Goal: Task Accomplishment & Management: Complete application form

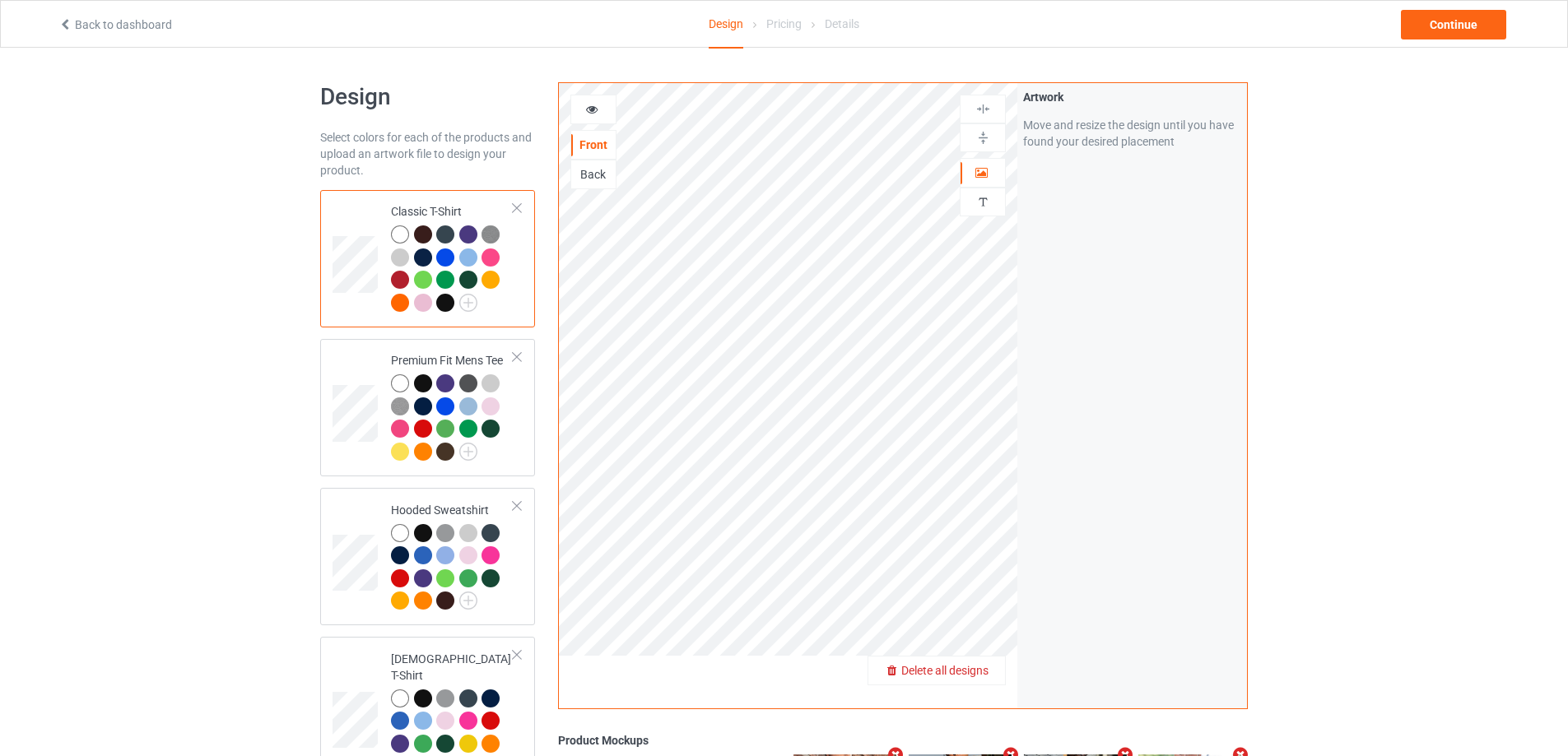
click at [972, 672] on span "Delete all designs" at bounding box center [945, 671] width 87 height 13
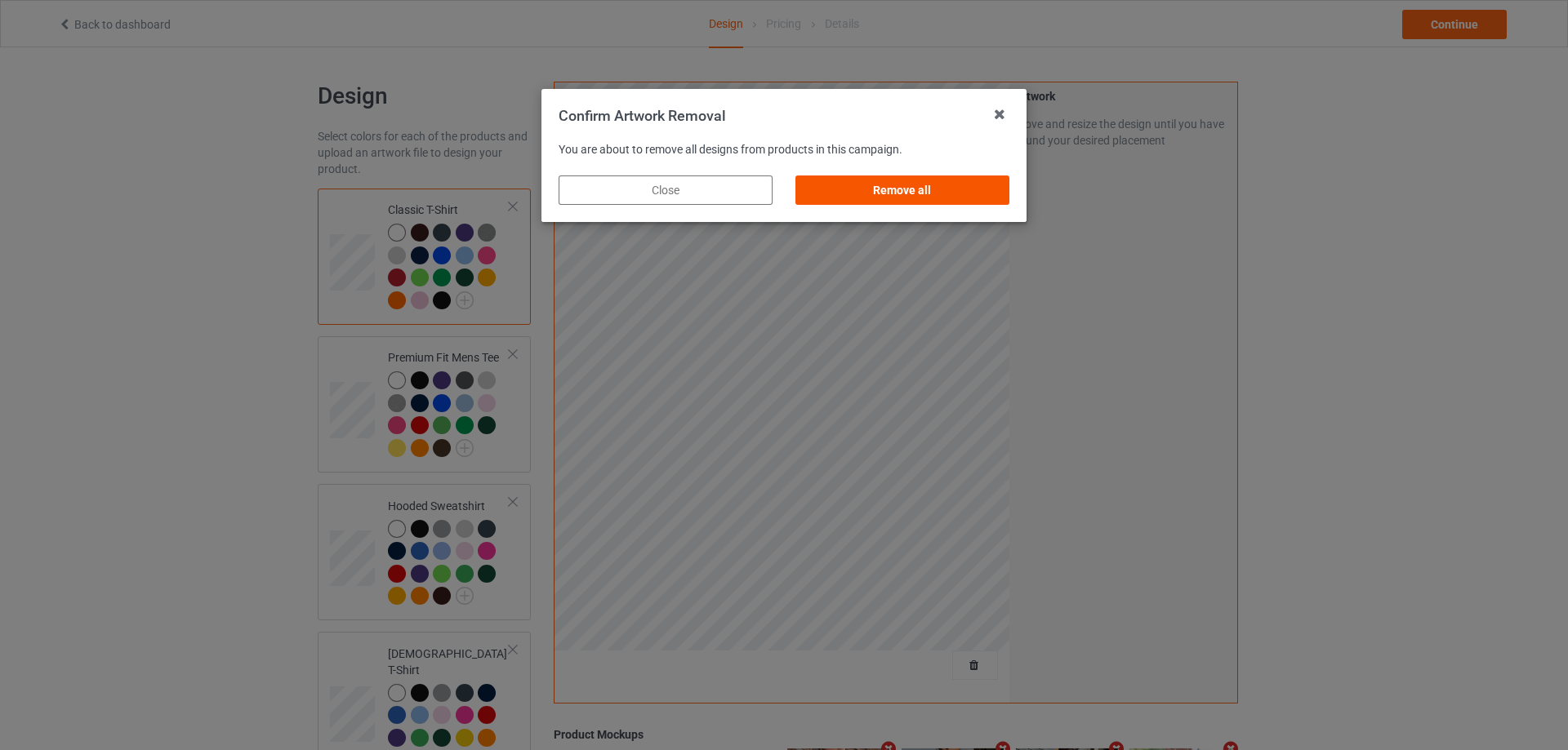
click at [1005, 185] on div "Remove all" at bounding box center [903, 191] width 214 height 30
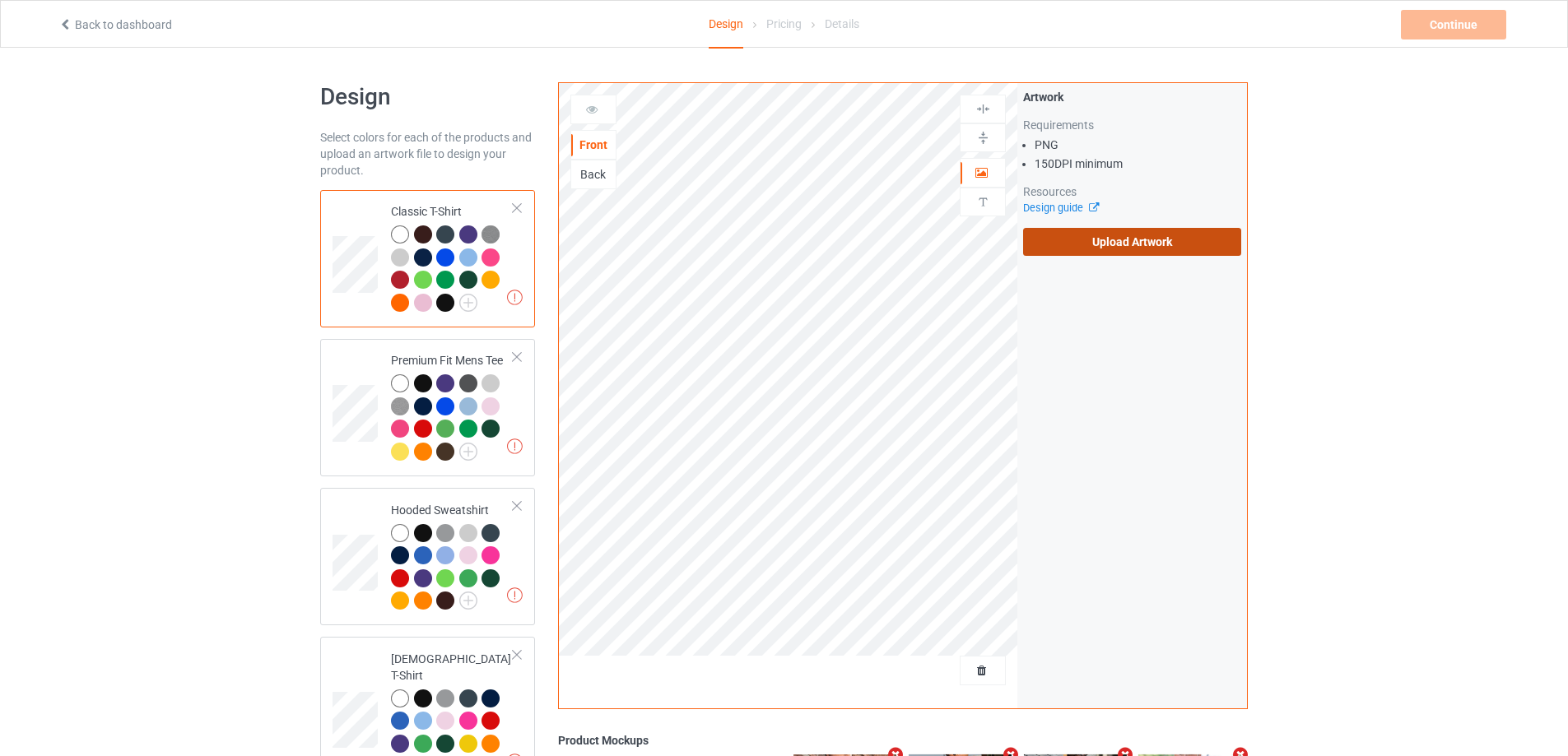
click at [1104, 240] on label "Upload Artwork" at bounding box center [1132, 242] width 218 height 28
click at [0, 0] on input "Upload Artwork" at bounding box center [0, 0] width 0 height 0
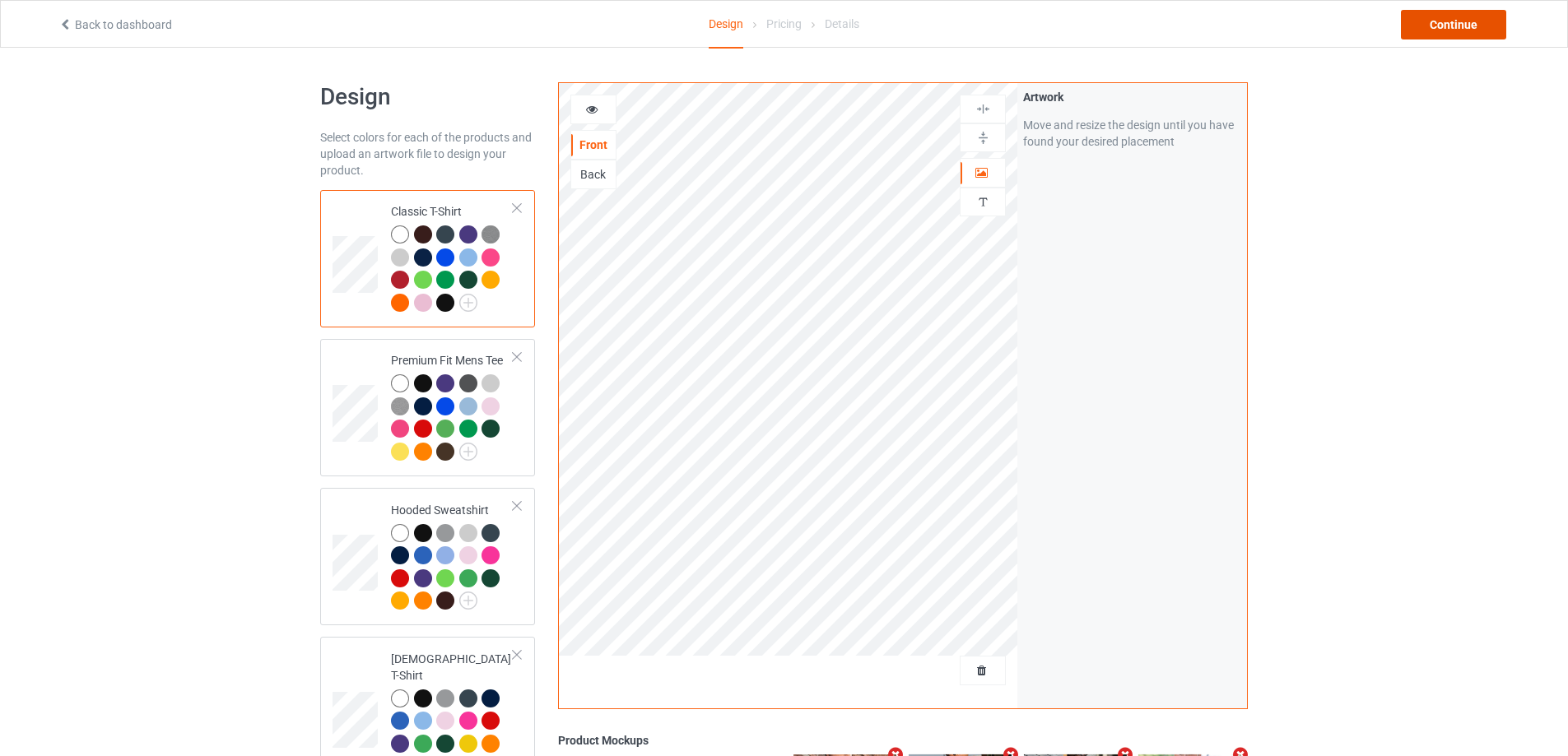
click at [1467, 32] on div "Continue" at bounding box center [1454, 25] width 105 height 30
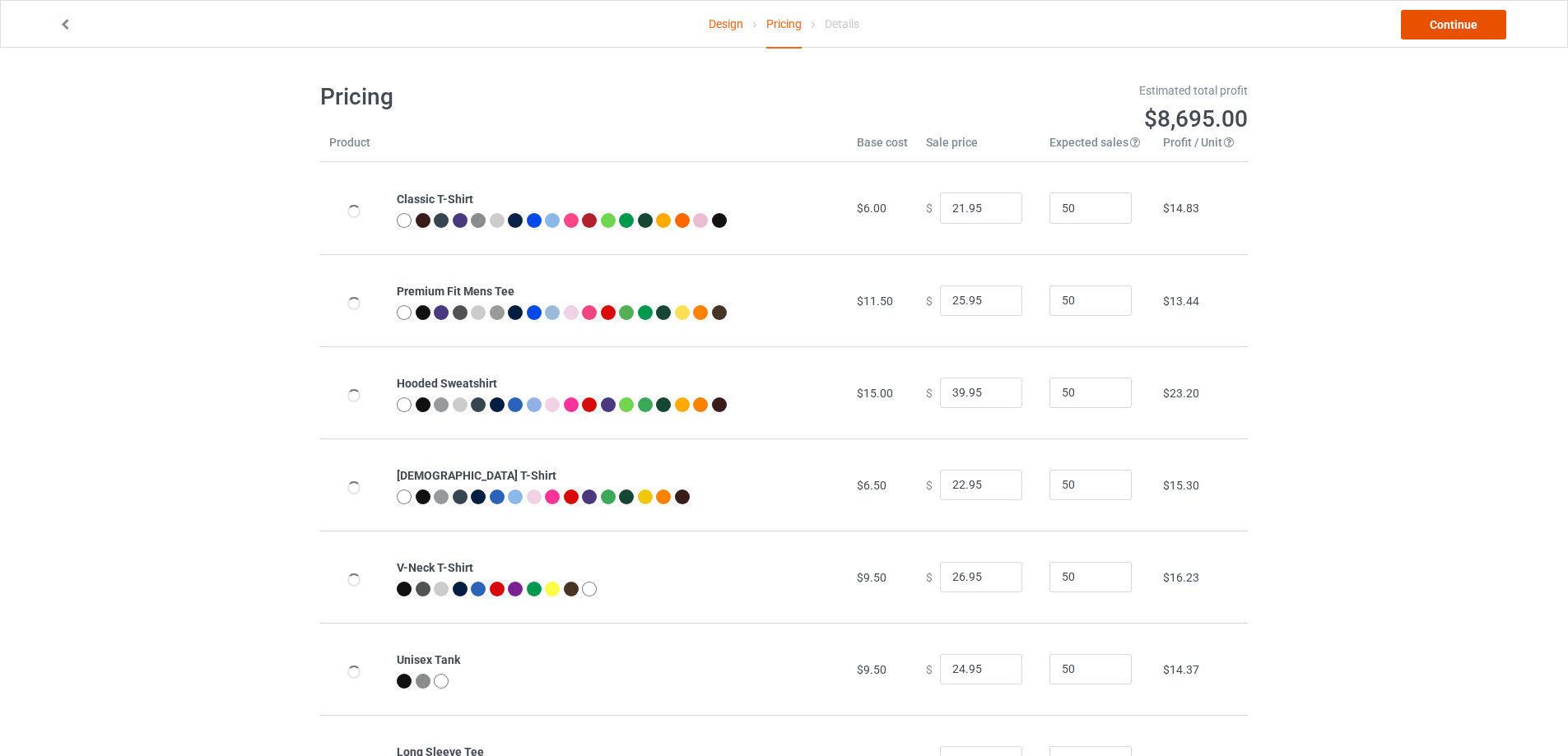
click at [1470, 32] on link "Continue" at bounding box center [1454, 25] width 105 height 30
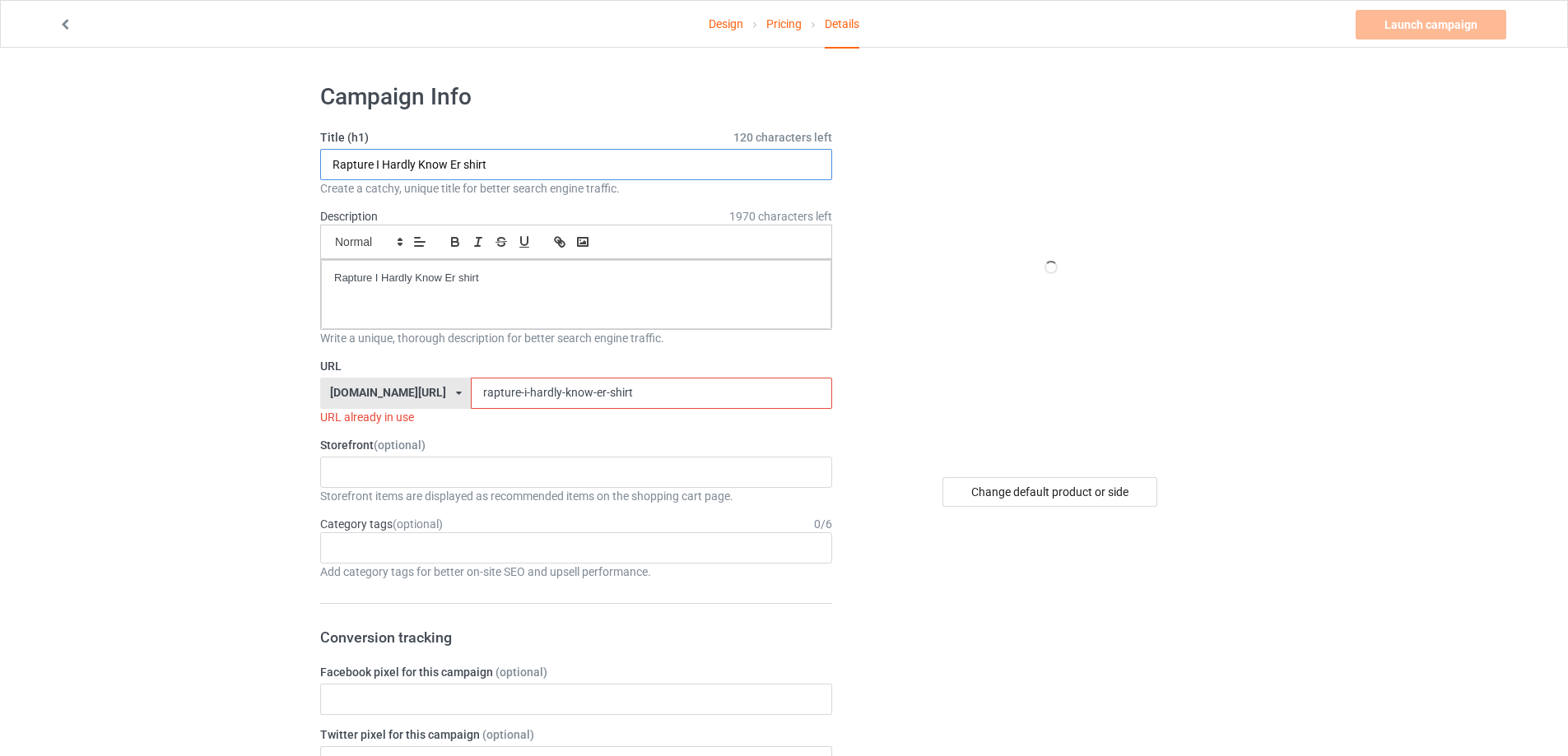
paste input "[PERSON_NAME] To [PERSON_NAME] Comfort Colors S"
type input "Ready To [PERSON_NAME] Comfort Colors Shirt"
drag, startPoint x: 359, startPoint y: 274, endPoint x: 161, endPoint y: 242, distance: 200.6
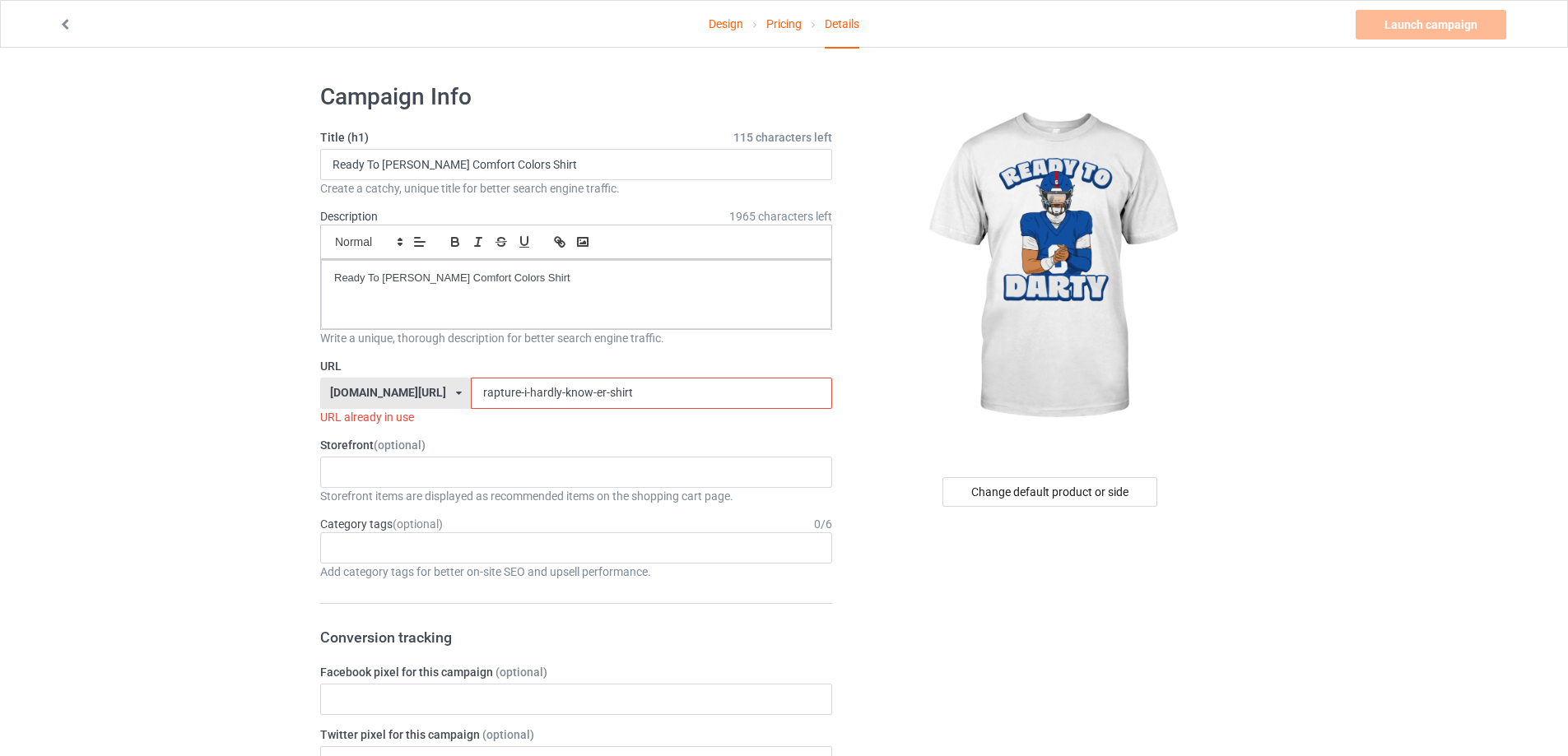
drag, startPoint x: 567, startPoint y: 395, endPoint x: 320, endPoint y: 398, distance: 247.0
paste input "[PERSON_NAME]-to-[PERSON_NAME]-comfort-colors"
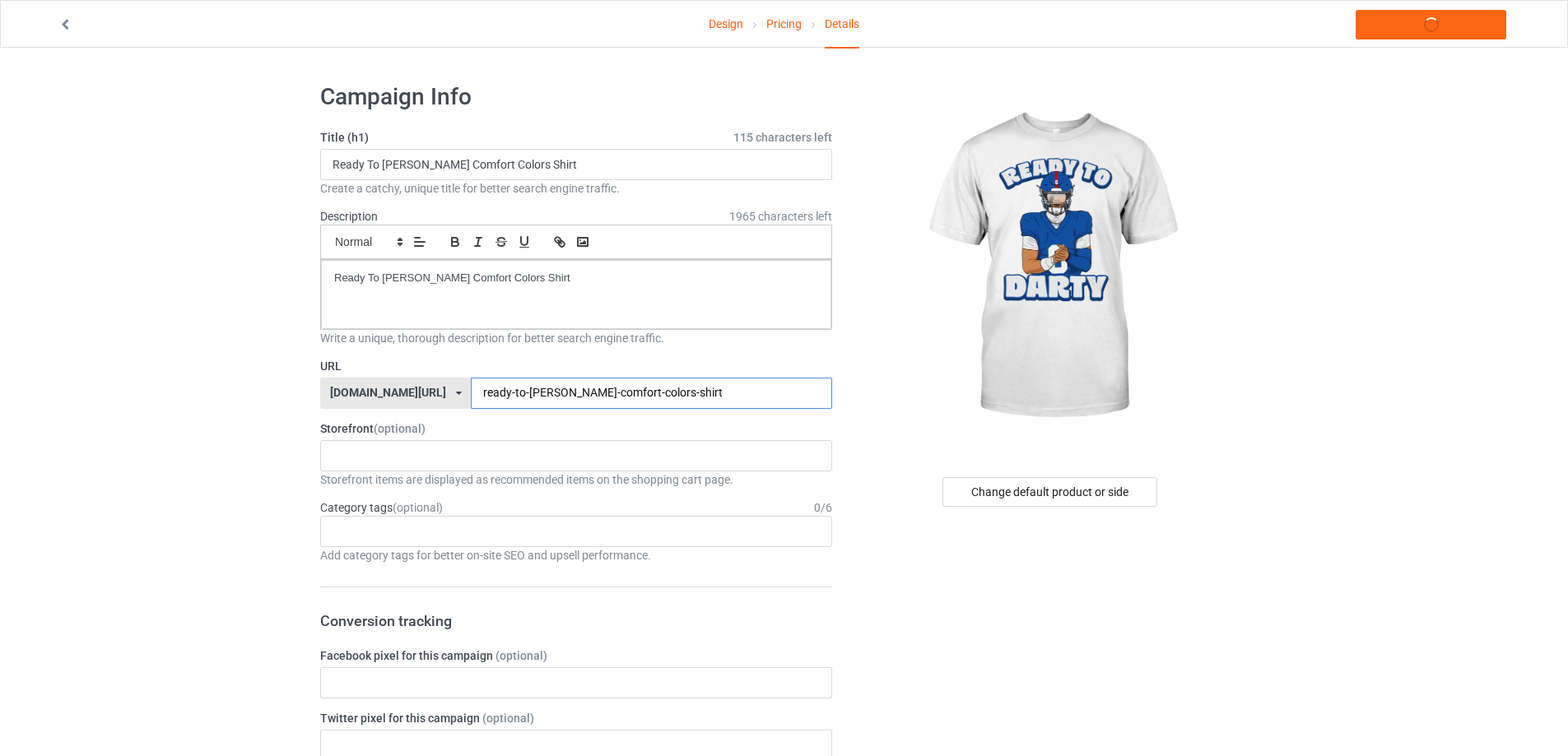
type input "ready-to-[PERSON_NAME]-comfort-colors-shirt"
drag, startPoint x: 523, startPoint y: 289, endPoint x: 261, endPoint y: 288, distance: 262.0
copy p "Ready To [PERSON_NAME] Comfort Colors Shirt"
click at [1430, 19] on link "Launch campaign" at bounding box center [1431, 25] width 151 height 30
